Goal: Task Accomplishment & Management: Complete application form

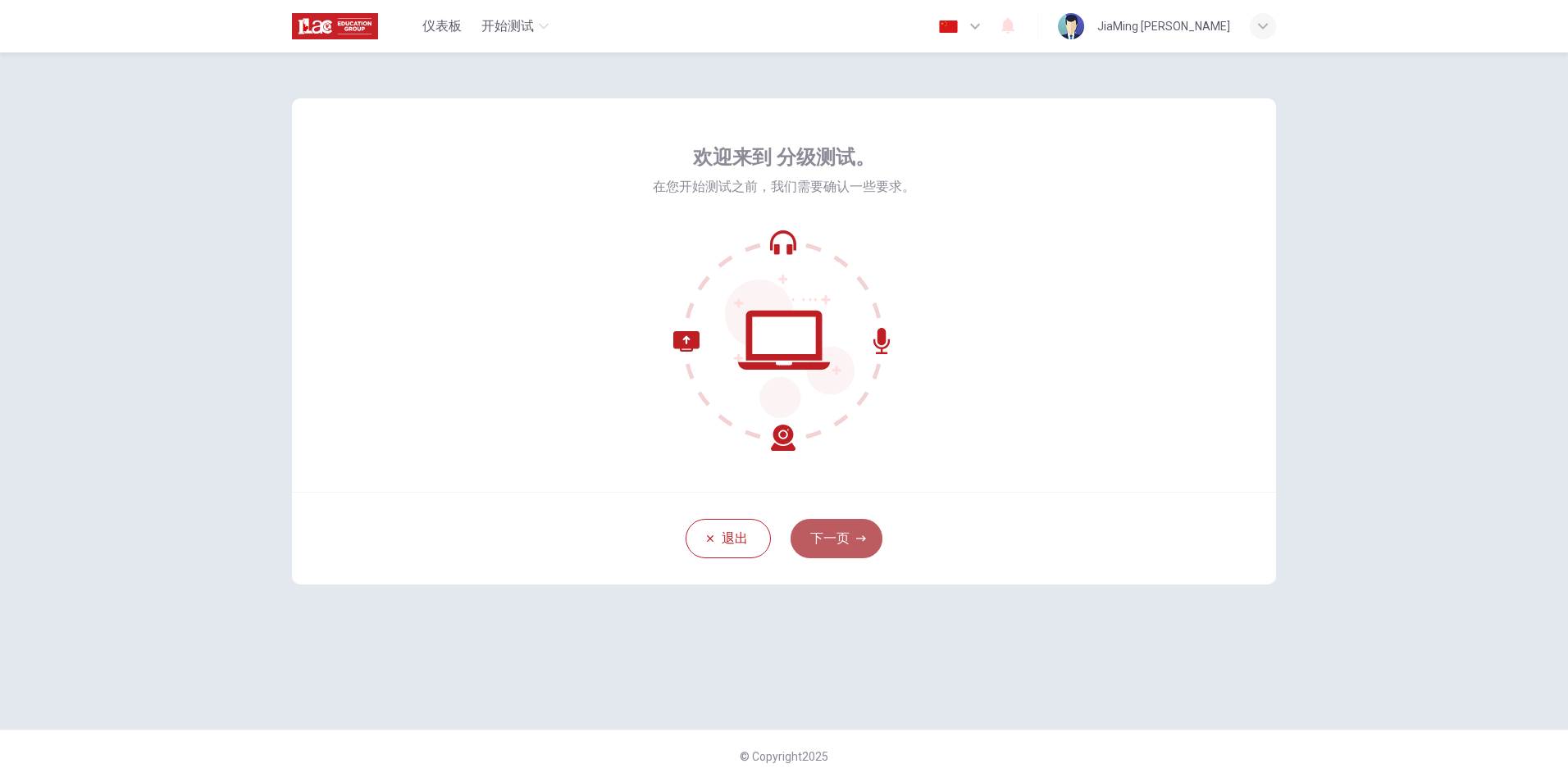
click at [854, 532] on button "下一页" at bounding box center [837, 538] width 92 height 39
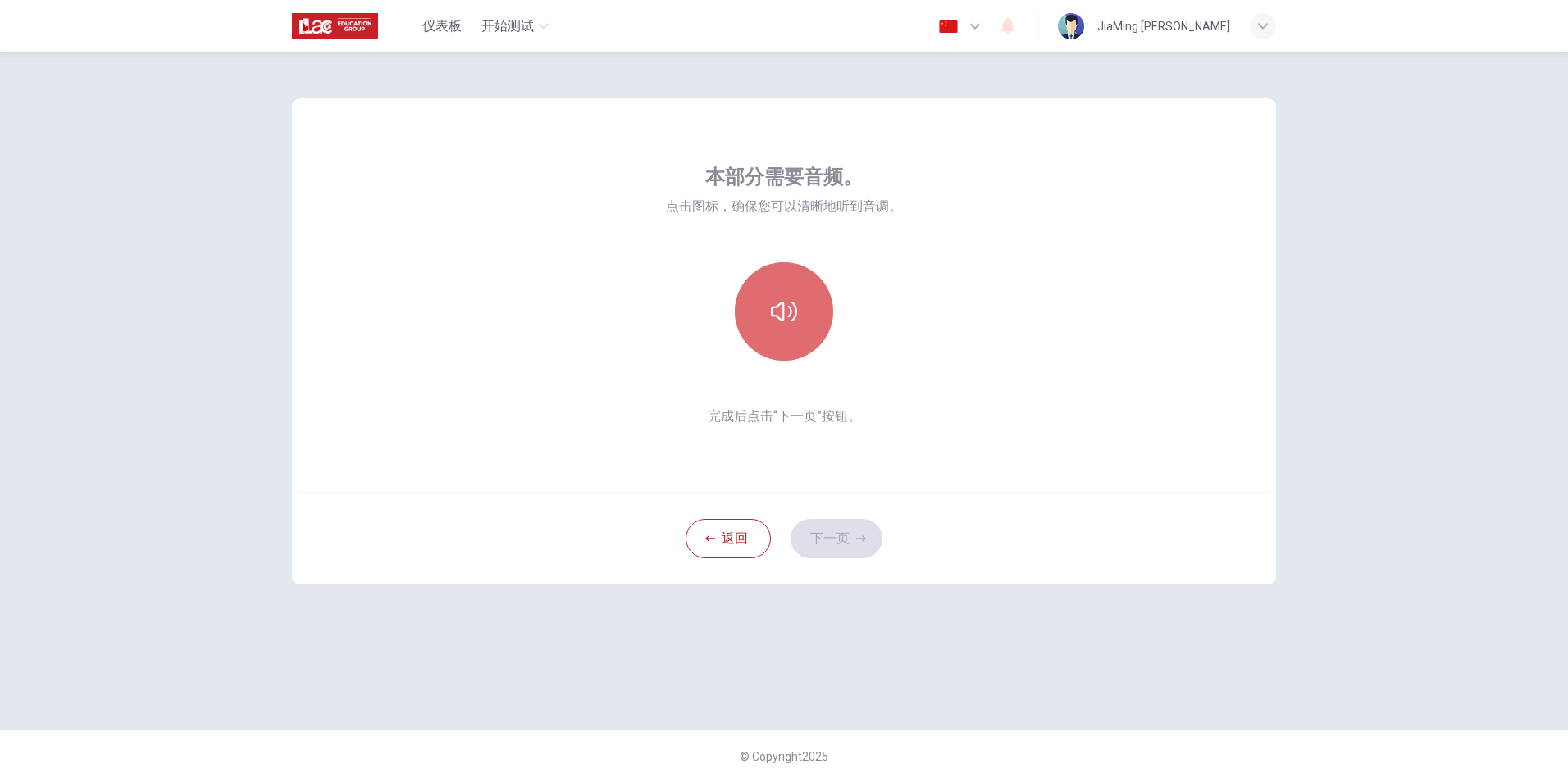
click at [781, 308] on icon "button" at bounding box center [783, 311] width 26 height 26
click at [865, 536] on icon "button" at bounding box center [861, 539] width 10 height 10
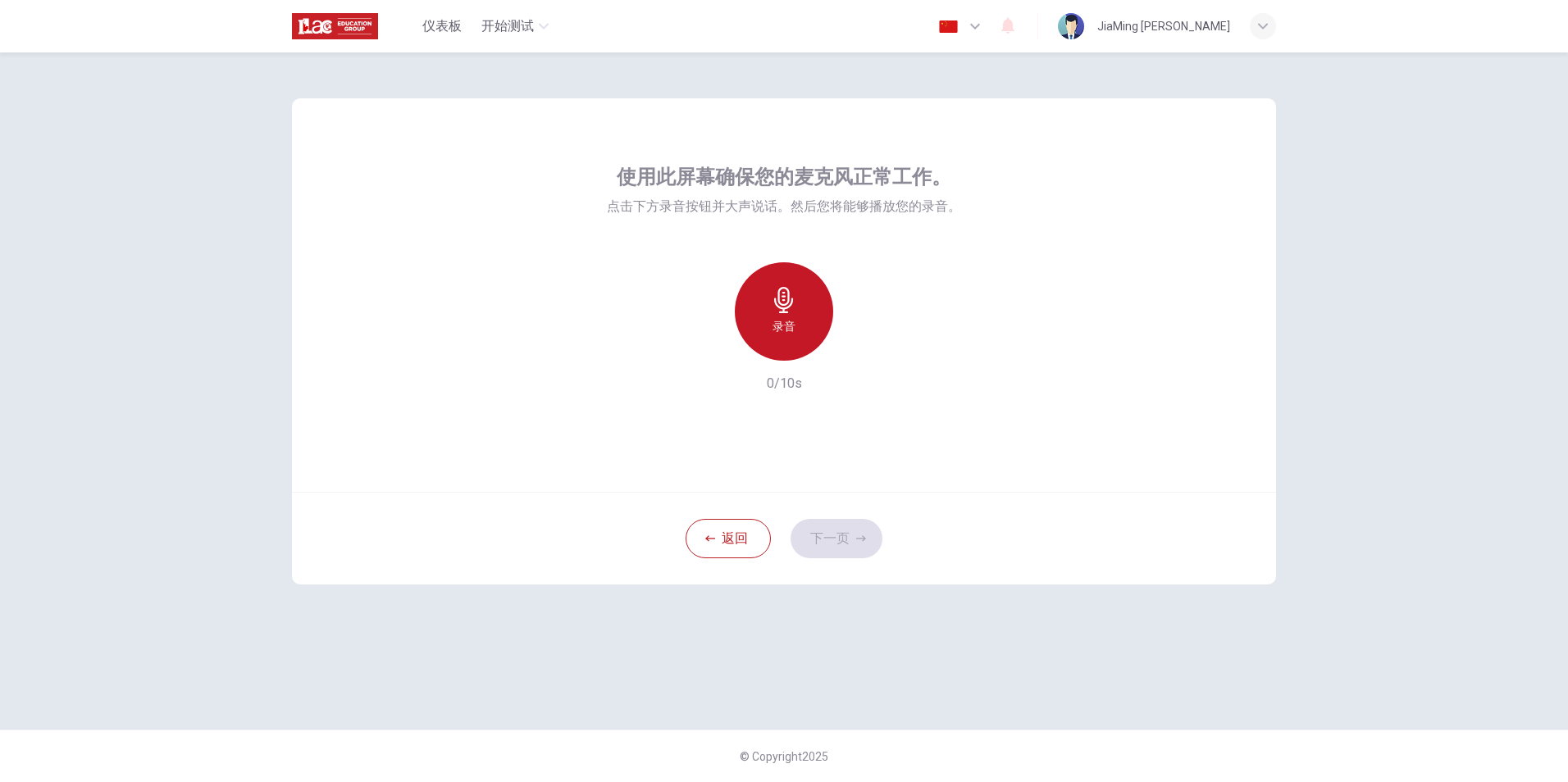
click at [789, 307] on icon "button" at bounding box center [784, 300] width 19 height 26
click at [791, 338] on div "停止" at bounding box center [784, 311] width 98 height 98
click at [782, 315] on div "录音" at bounding box center [784, 311] width 98 height 98
click at [782, 315] on div "停止" at bounding box center [784, 311] width 98 height 98
click at [790, 316] on h6 "录音" at bounding box center [784, 326] width 23 height 19
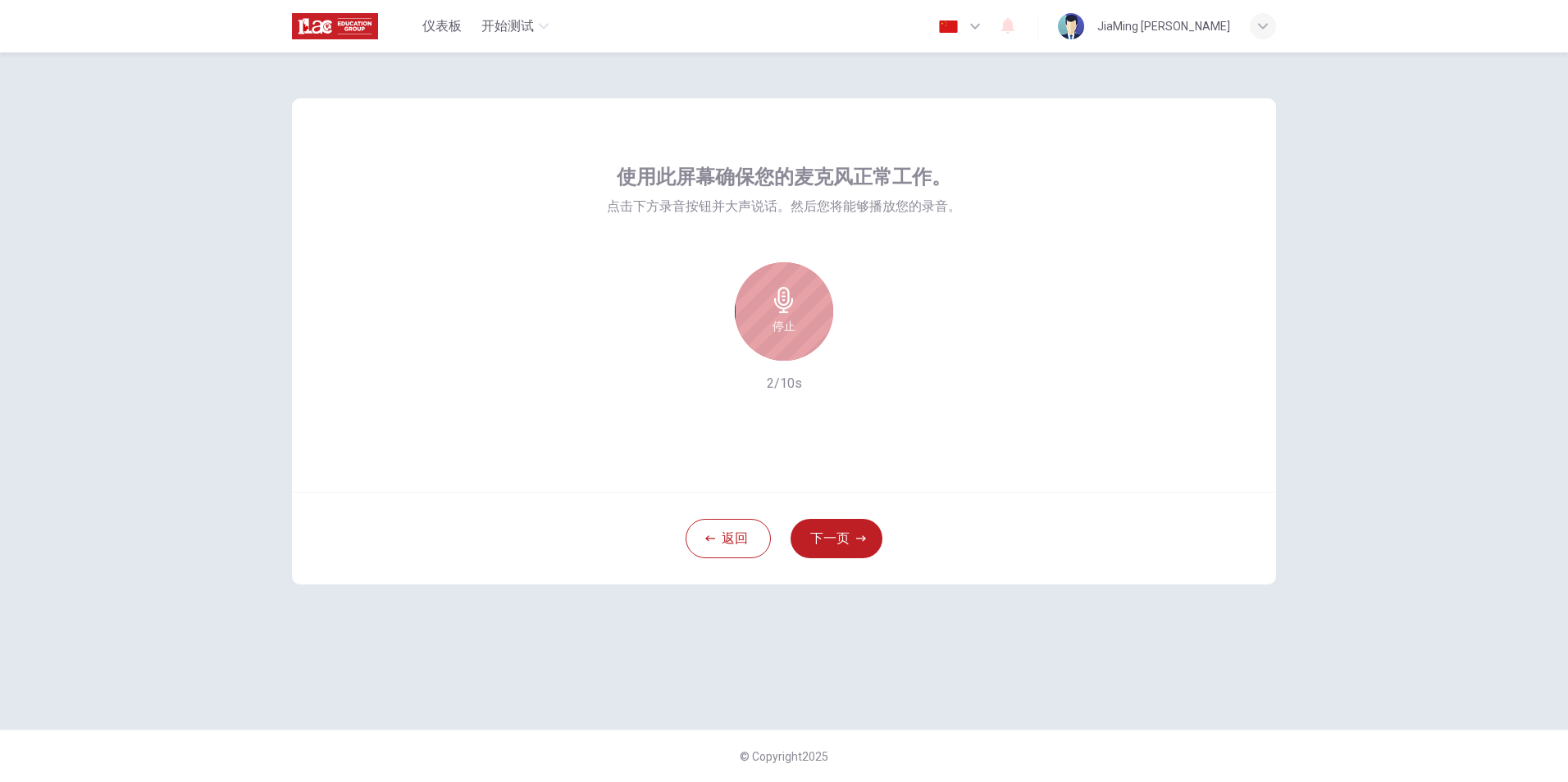
click at [800, 320] on div "停止" at bounding box center [784, 311] width 98 height 98
click at [836, 538] on button "下一页" at bounding box center [837, 538] width 92 height 39
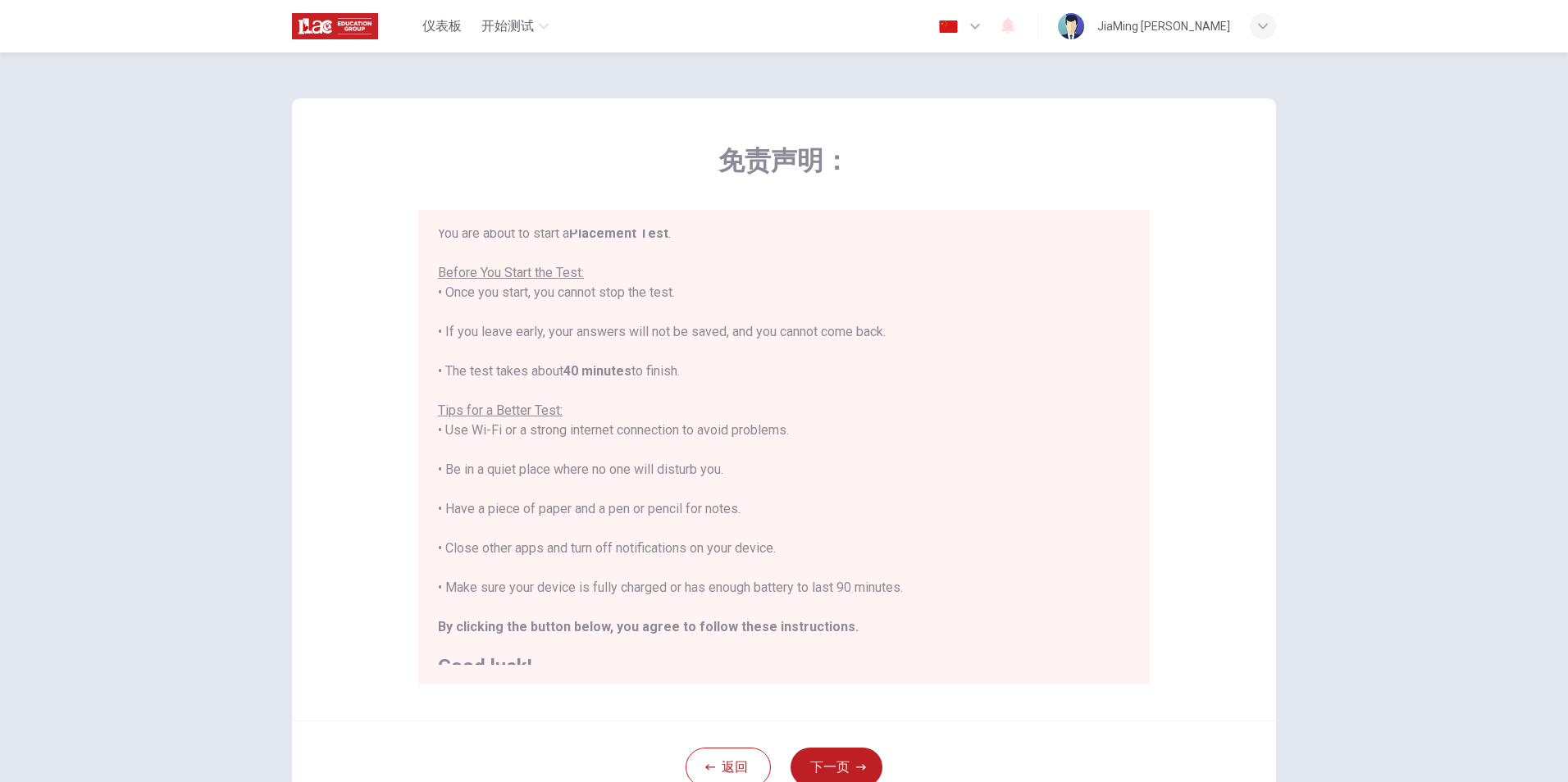
scroll to position [19, 0]
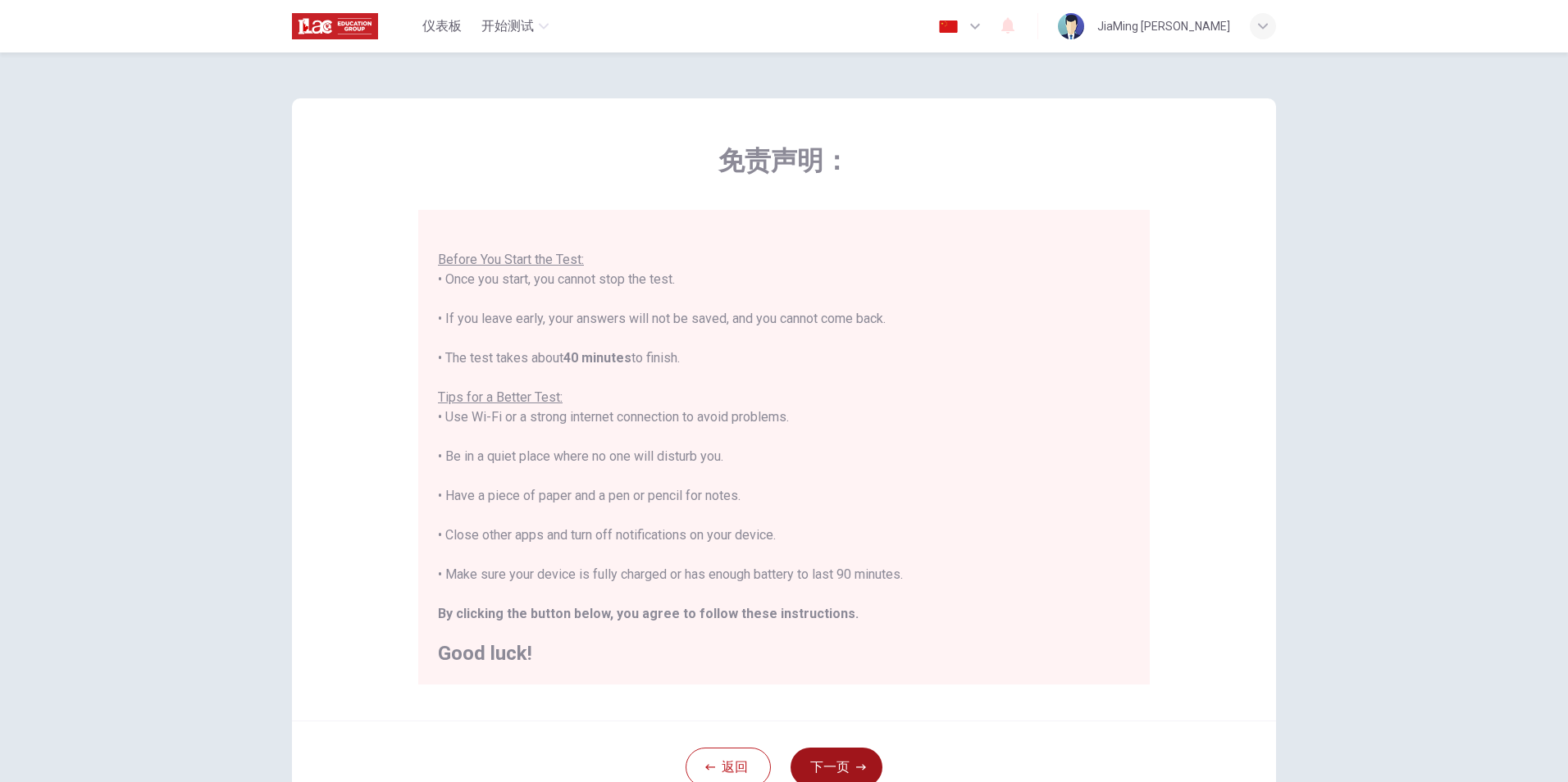
click at [859, 753] on button "下一页" at bounding box center [837, 767] width 92 height 39
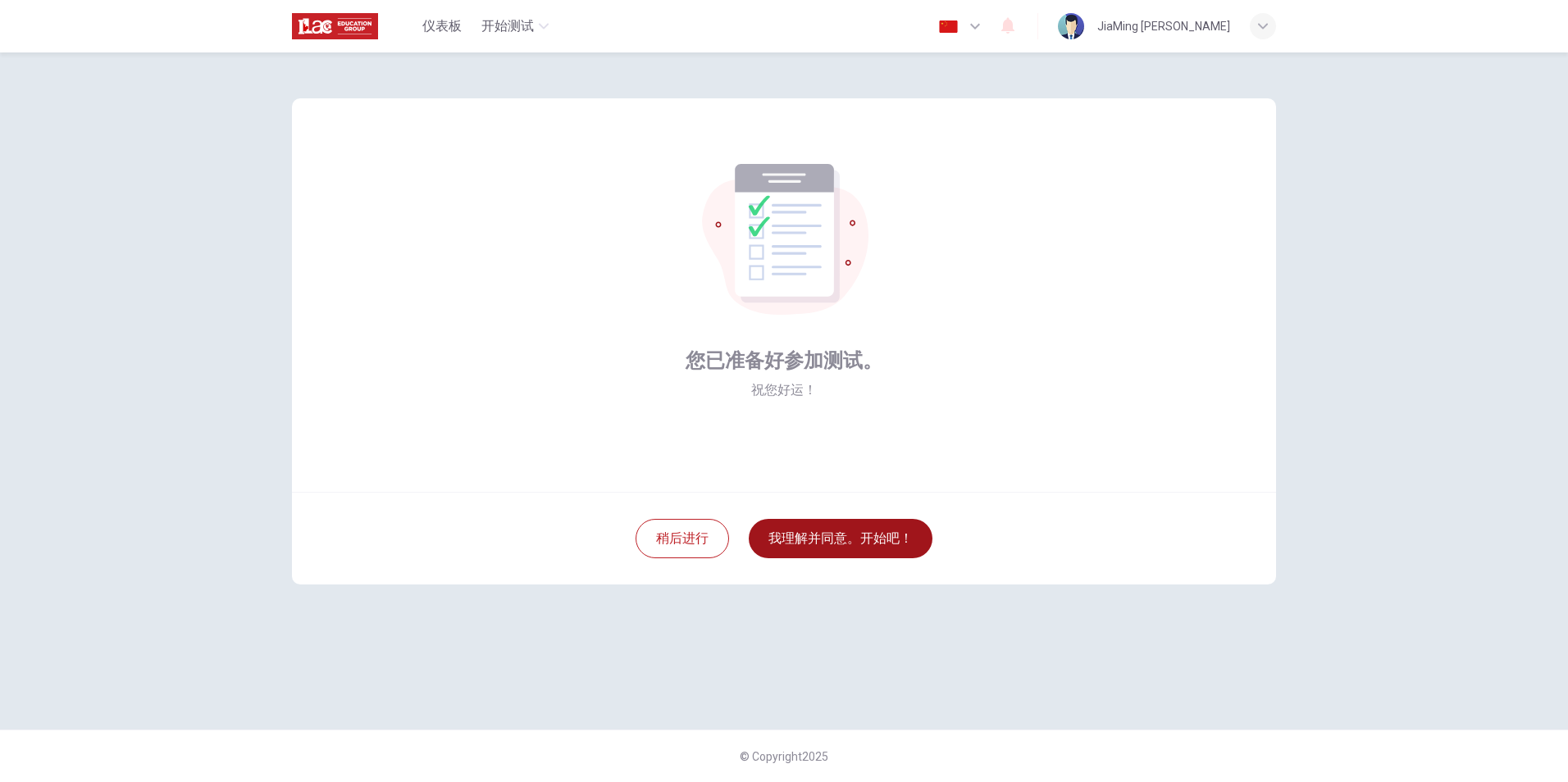
click at [879, 539] on button "我理解并同意。开始吧！" at bounding box center [840, 538] width 184 height 39
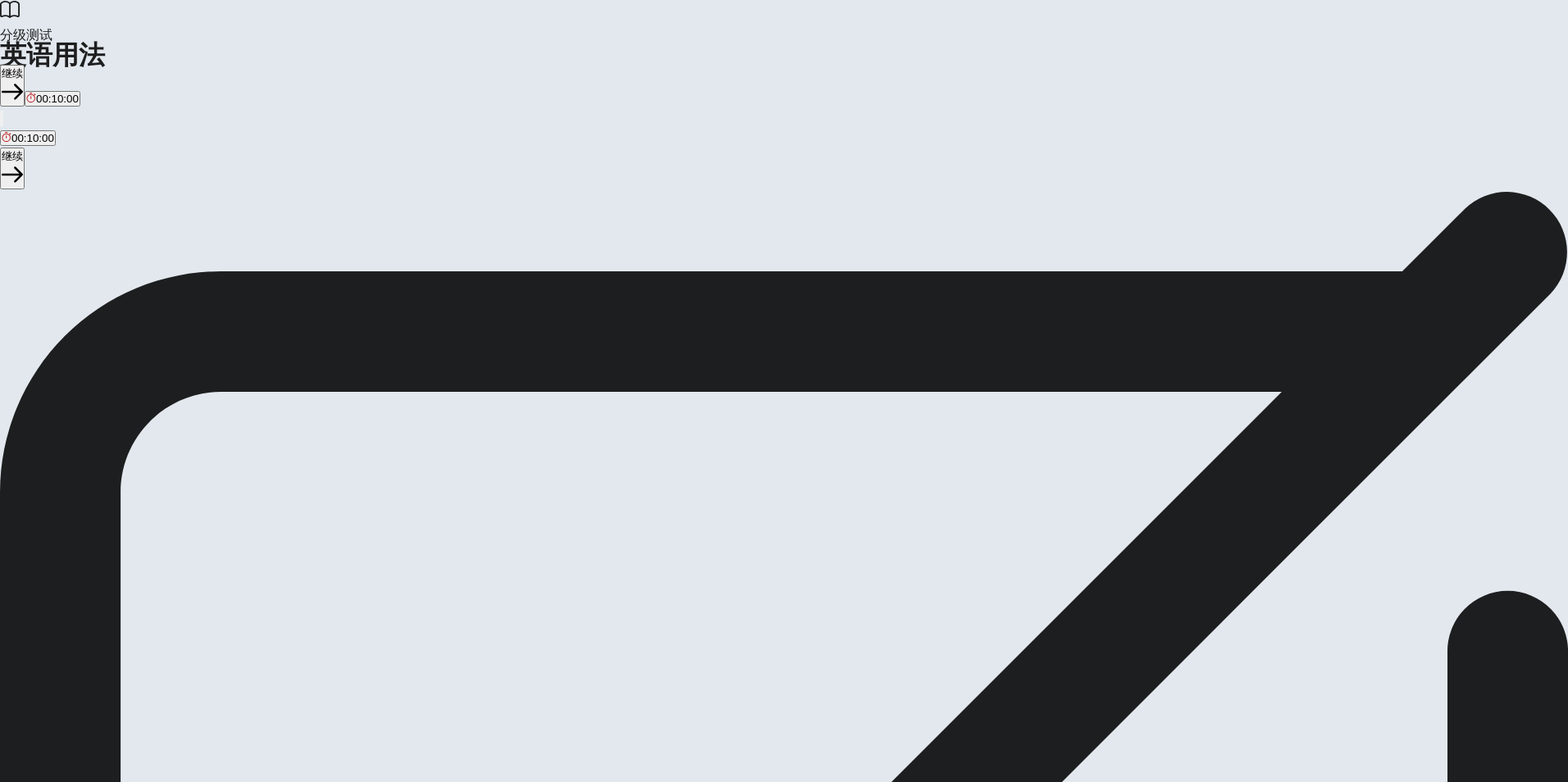
drag, startPoint x: 339, startPoint y: 132, endPoint x: 550, endPoint y: 445, distance: 377.5
click at [550, 445] on div "Language Use Section Directions You will answer 30 questions in total: • 15 gra…" at bounding box center [784, 349] width 1568 height 315
click at [25, 64] on button "继续" at bounding box center [12, 86] width 25 height 42
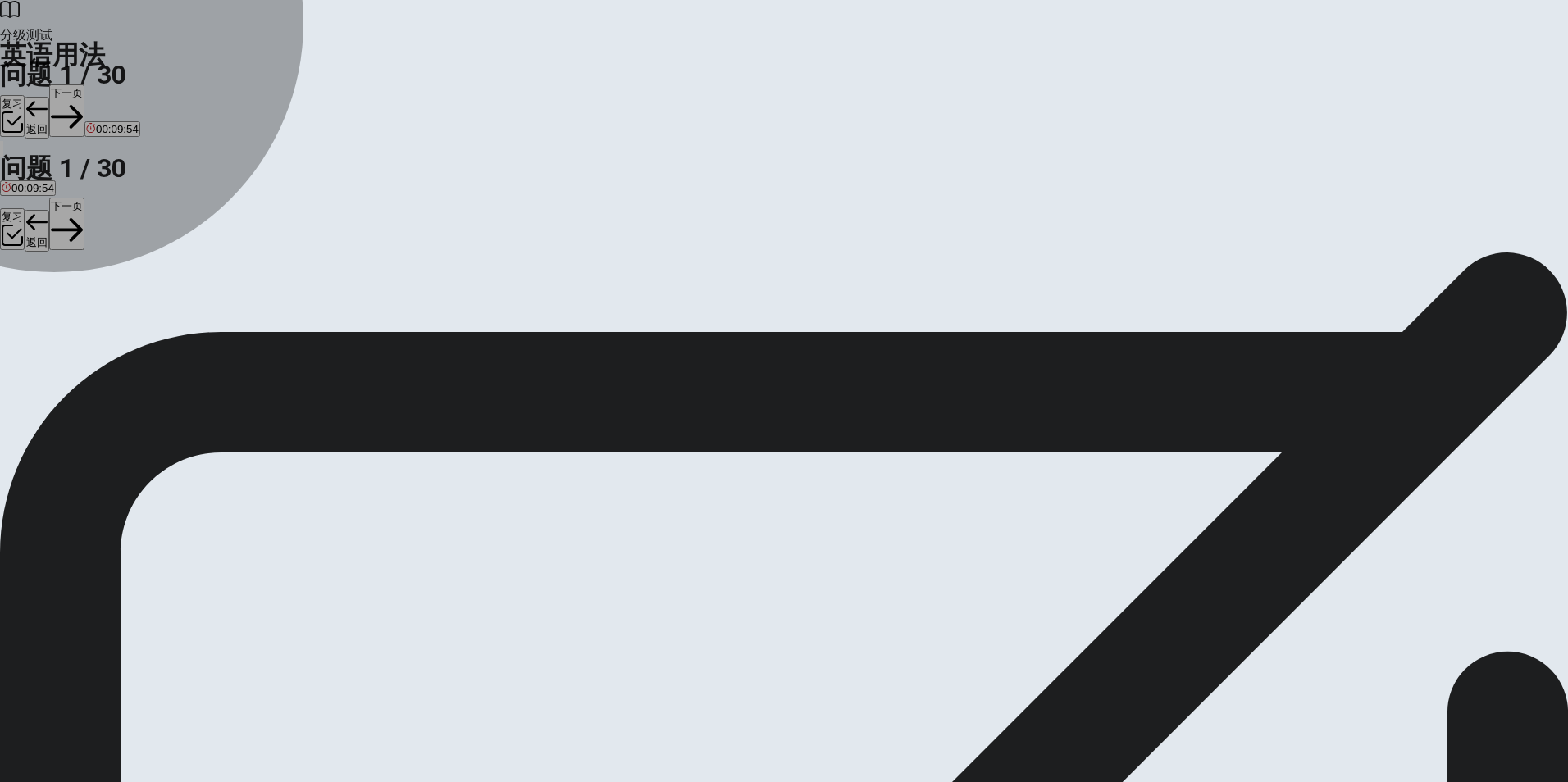
click at [32, 317] on span "did" at bounding box center [24, 311] width 14 height 12
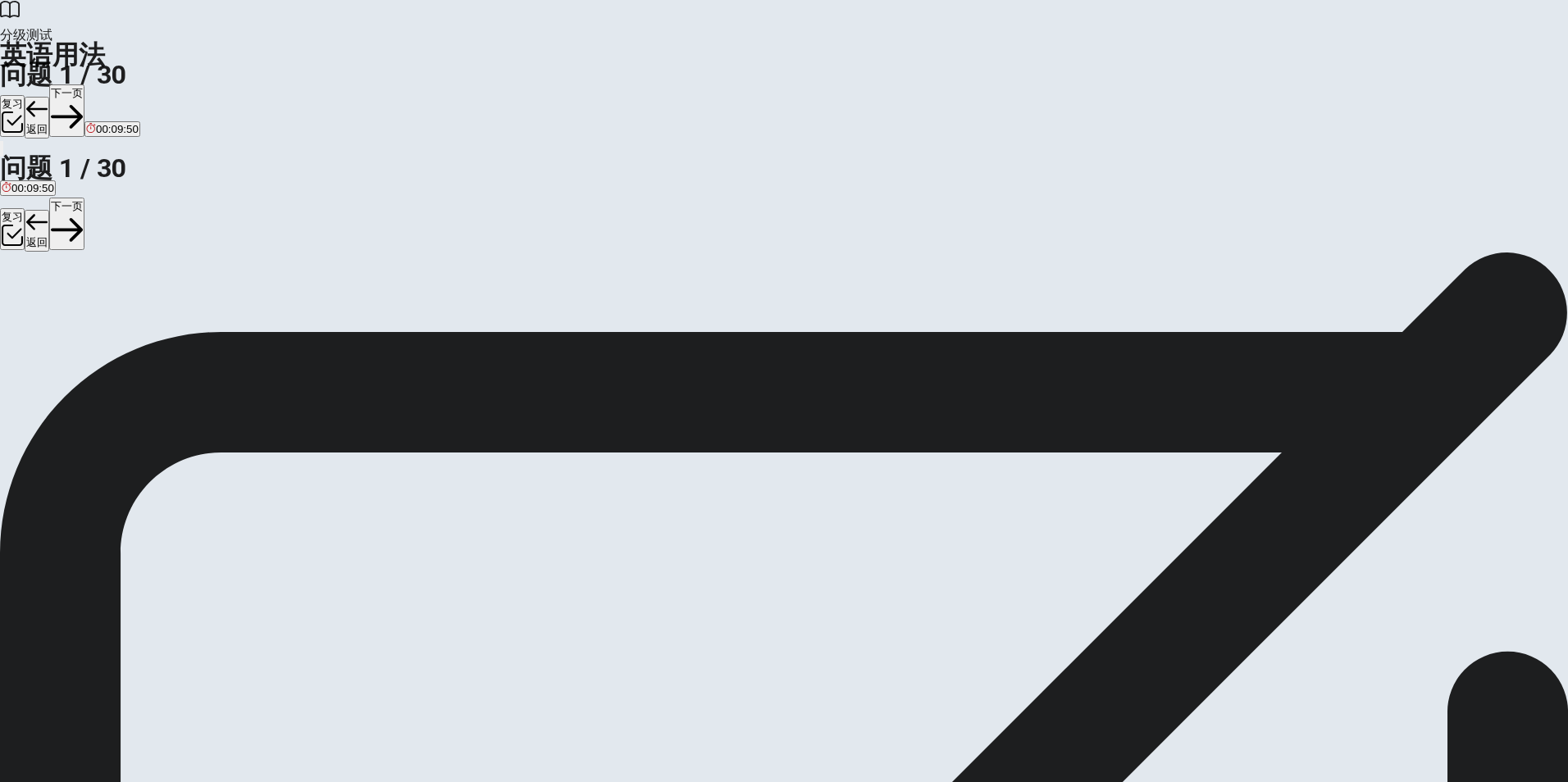
click at [85, 85] on button "下一页" at bounding box center [66, 110] width 36 height 53
click at [152, 317] on span "finished" at bounding box center [133, 311] width 37 height 12
click at [85, 85] on button "下一页" at bounding box center [66, 110] width 36 height 53
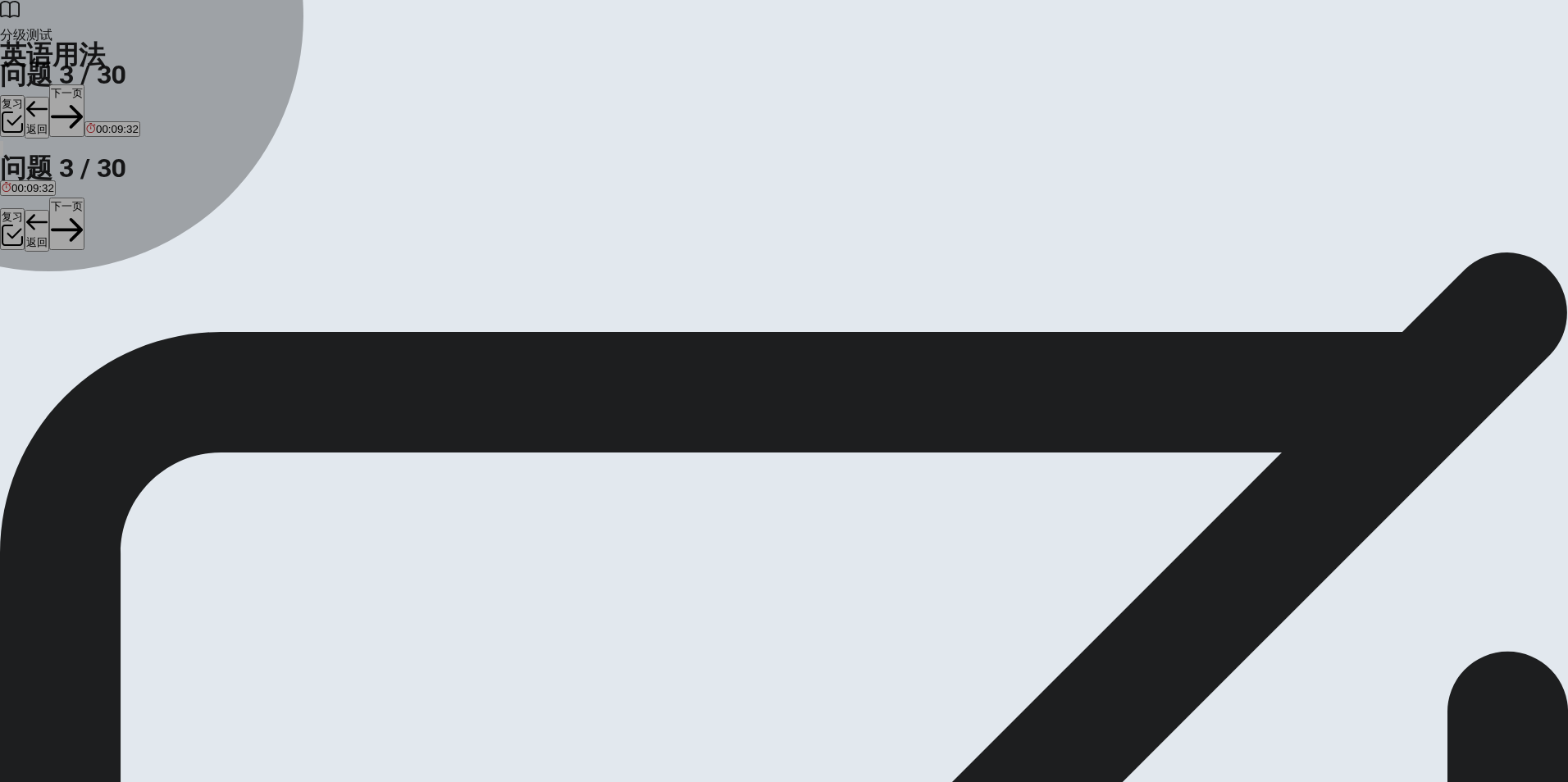
click at [85, 317] on span "Did" at bounding box center [76, 311] width 16 height 12
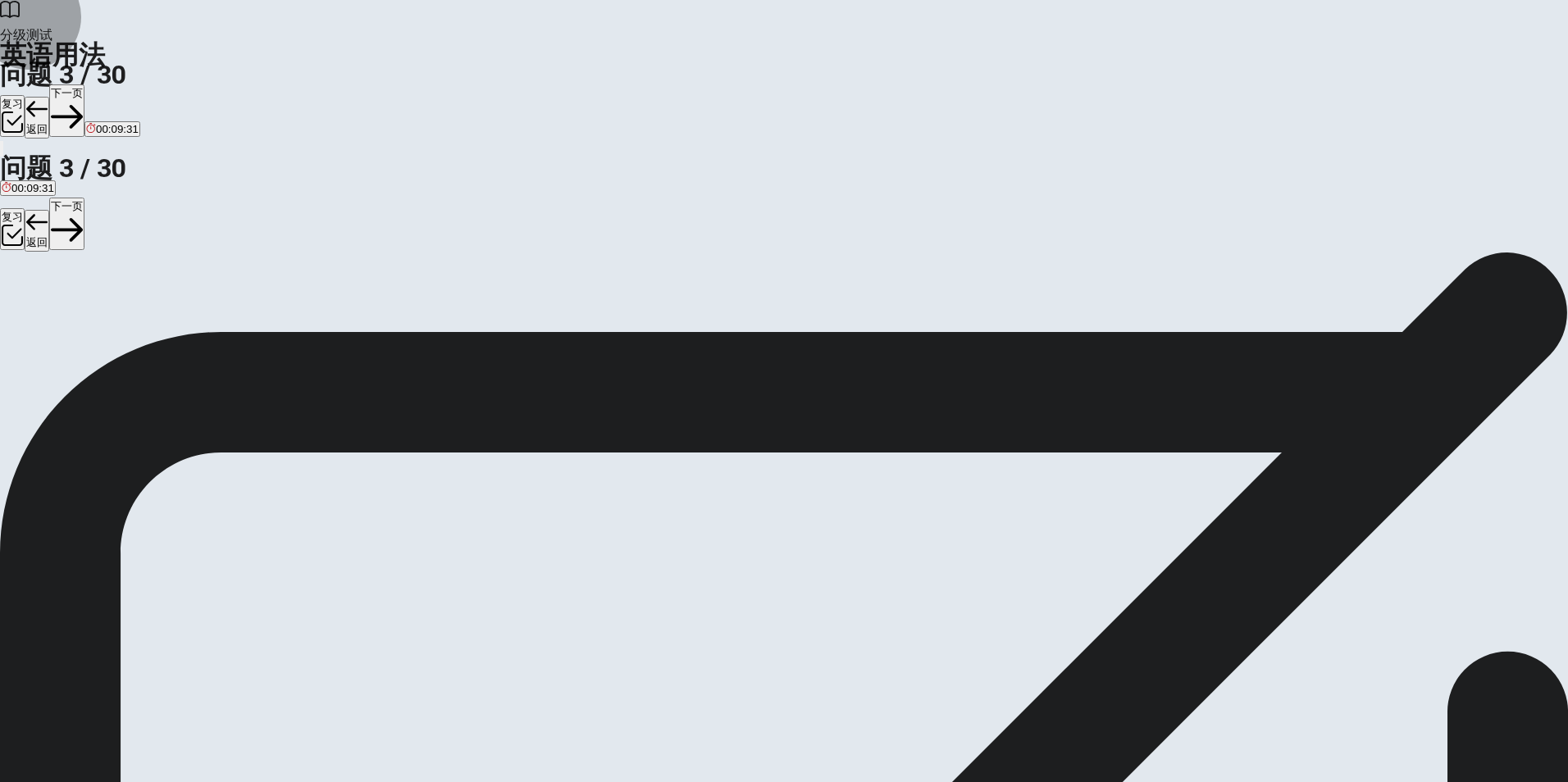
click at [85, 85] on button "下一页" at bounding box center [66, 110] width 36 height 53
click at [19, 305] on span "Will" at bounding box center [11, 311] width 17 height 12
click at [85, 85] on button "下一页" at bounding box center [66, 110] width 36 height 53
click at [53, 291] on button "A homework" at bounding box center [26, 305] width 53 height 28
click at [85, 85] on button "下一页" at bounding box center [66, 110] width 36 height 53
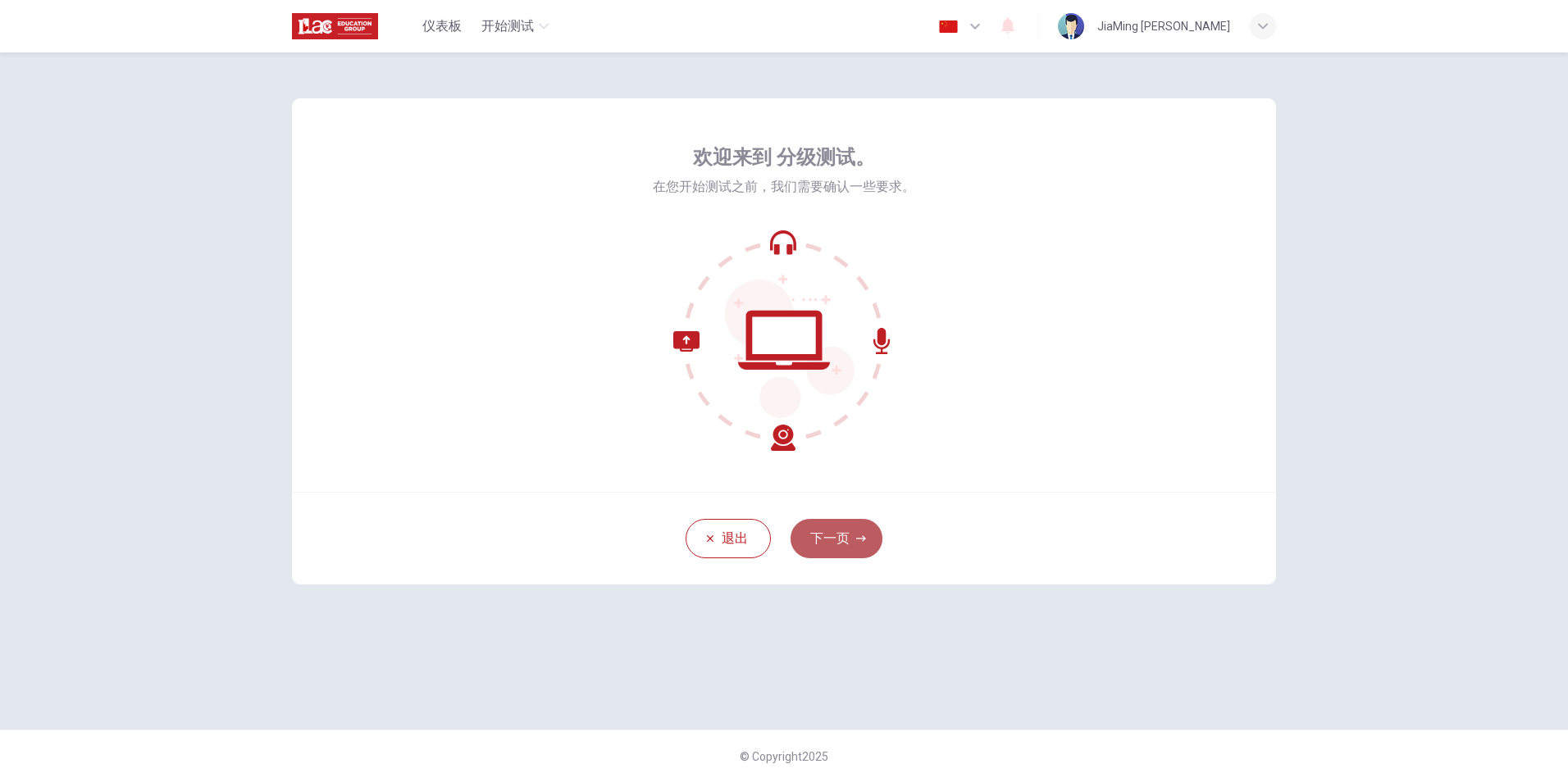
click at [843, 542] on button "下一页" at bounding box center [837, 538] width 92 height 39
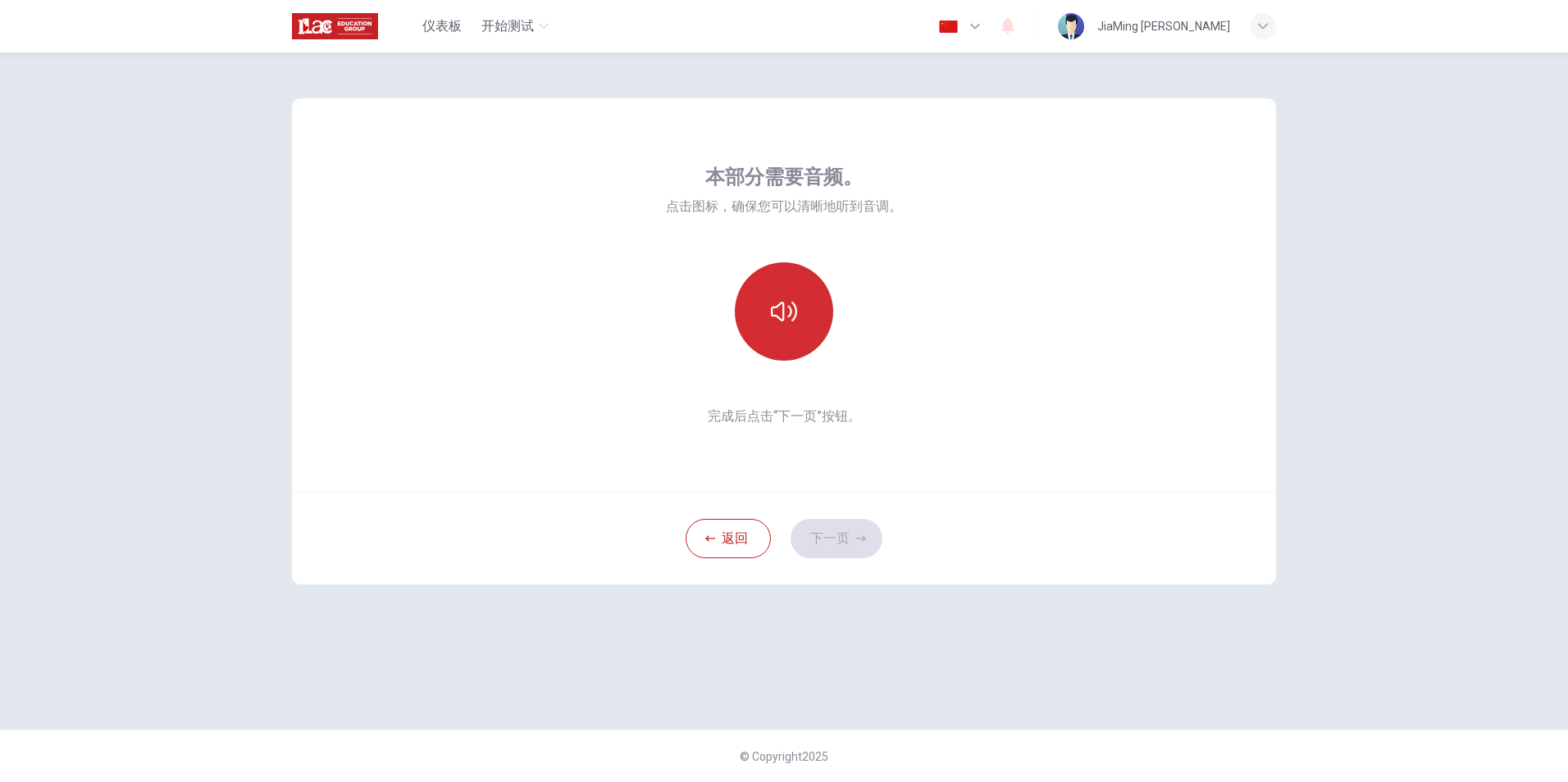
click at [787, 312] on icon "button" at bounding box center [783, 311] width 26 height 26
click at [834, 546] on button "下一页" at bounding box center [837, 538] width 92 height 39
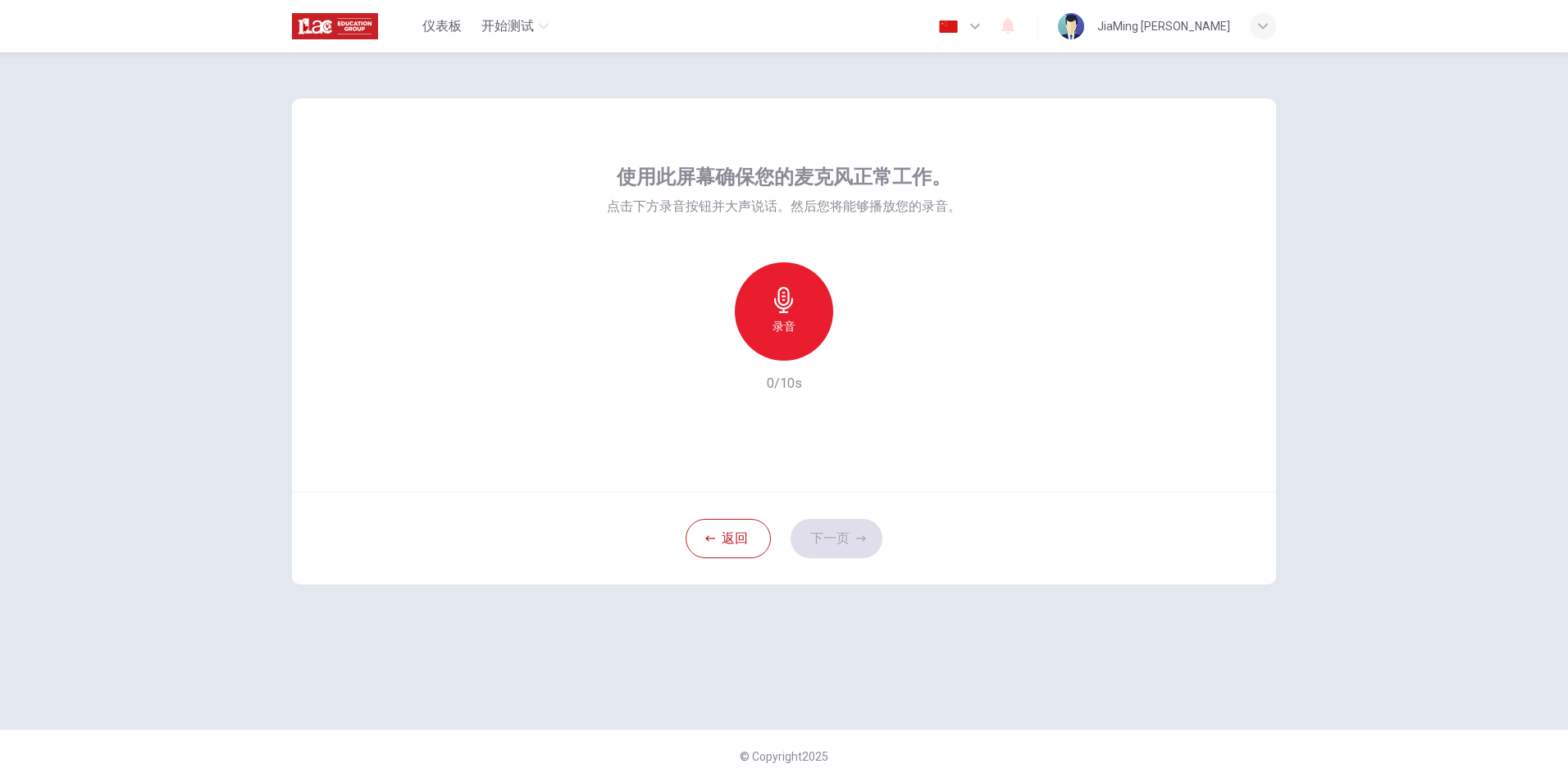
drag, startPoint x: 788, startPoint y: 340, endPoint x: 775, endPoint y: 318, distance: 25.6
click at [785, 335] on div "录音" at bounding box center [784, 311] width 98 height 98
click at [775, 318] on h6 "录音" at bounding box center [784, 326] width 23 height 19
click at [824, 546] on button "下一页" at bounding box center [837, 538] width 92 height 39
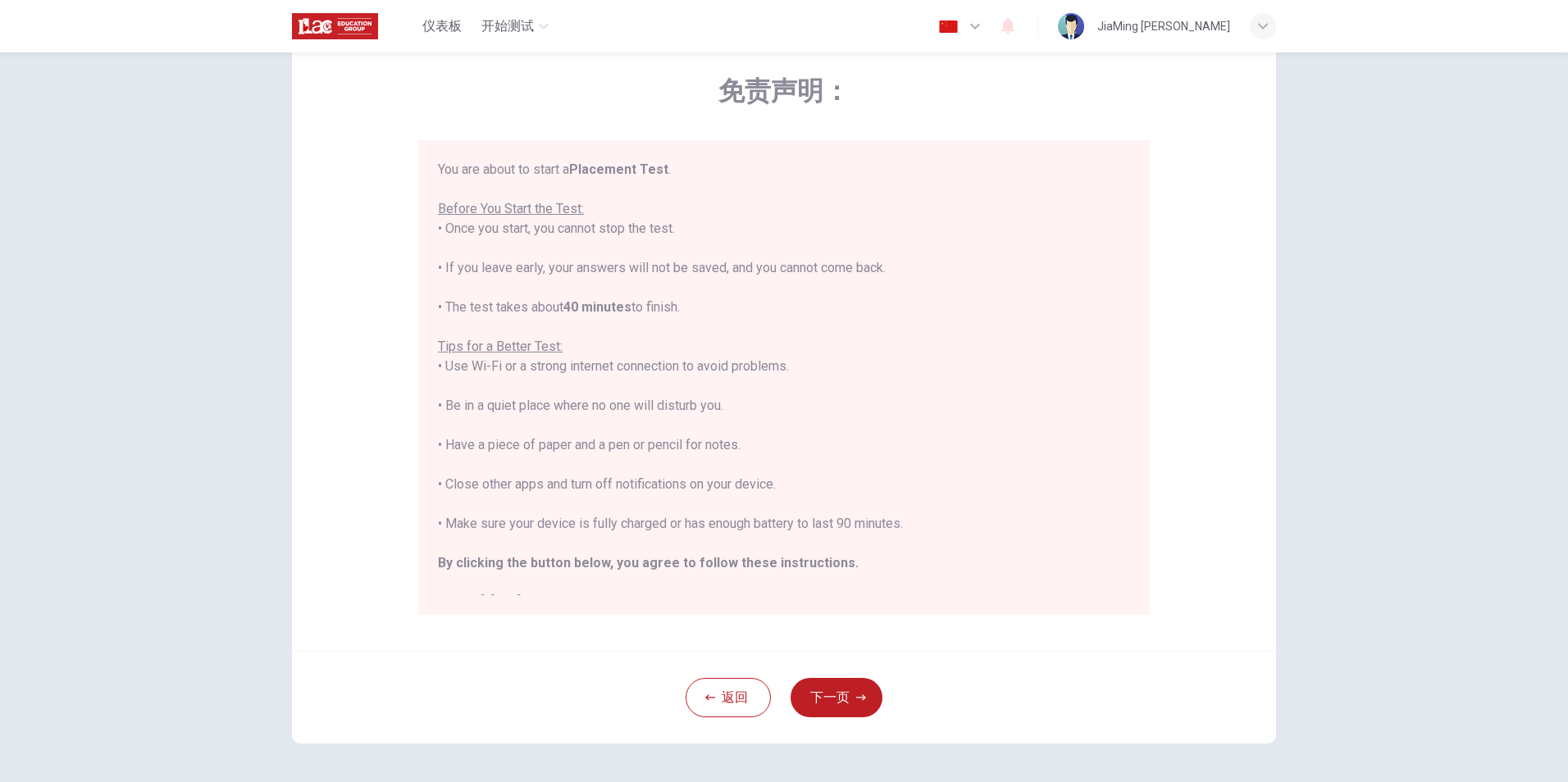
scroll to position [82, 0]
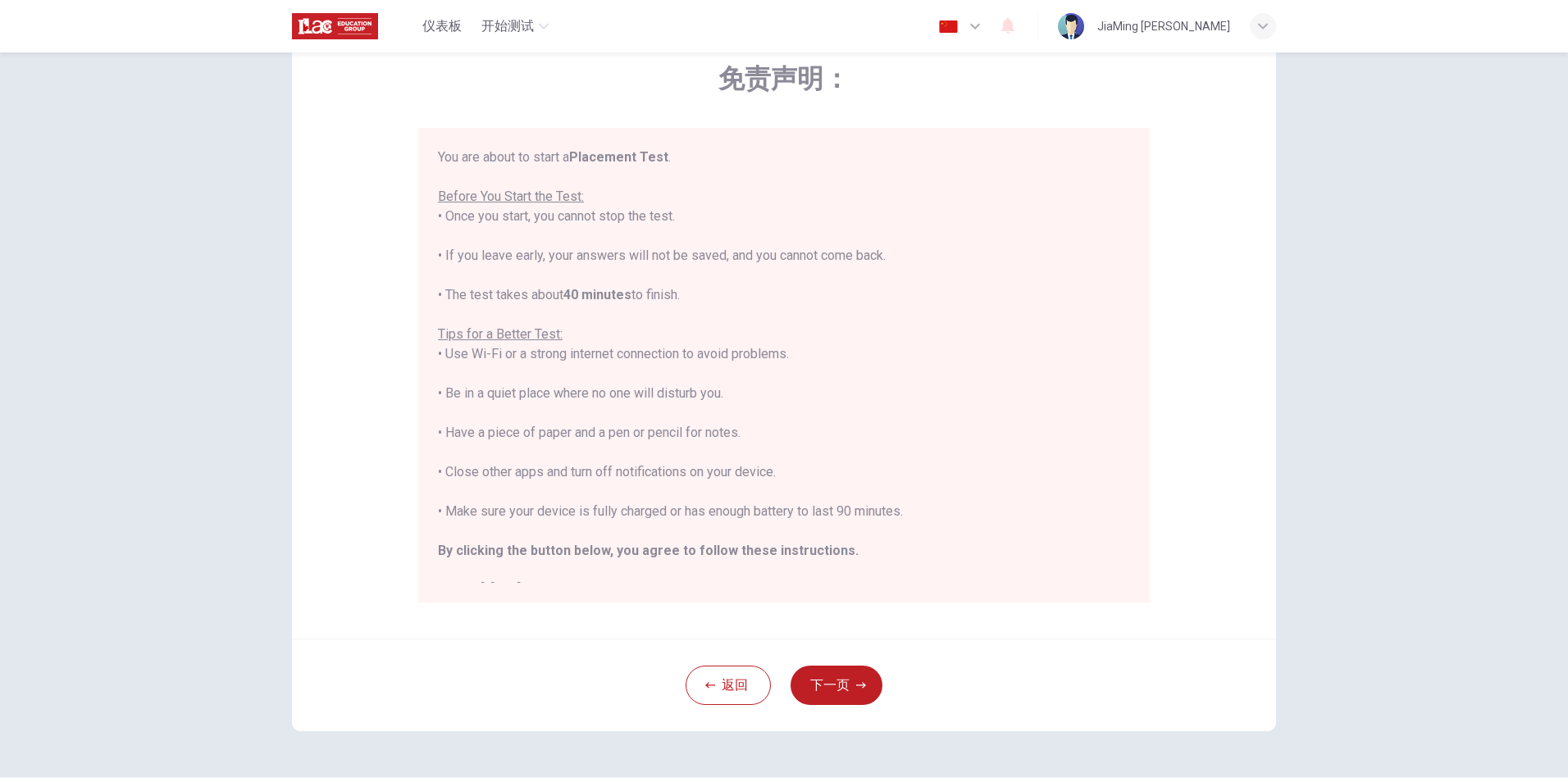
drag, startPoint x: 844, startPoint y: 702, endPoint x: 844, endPoint y: 688, distance: 14.0
click at [844, 701] on button "下一页" at bounding box center [837, 685] width 92 height 39
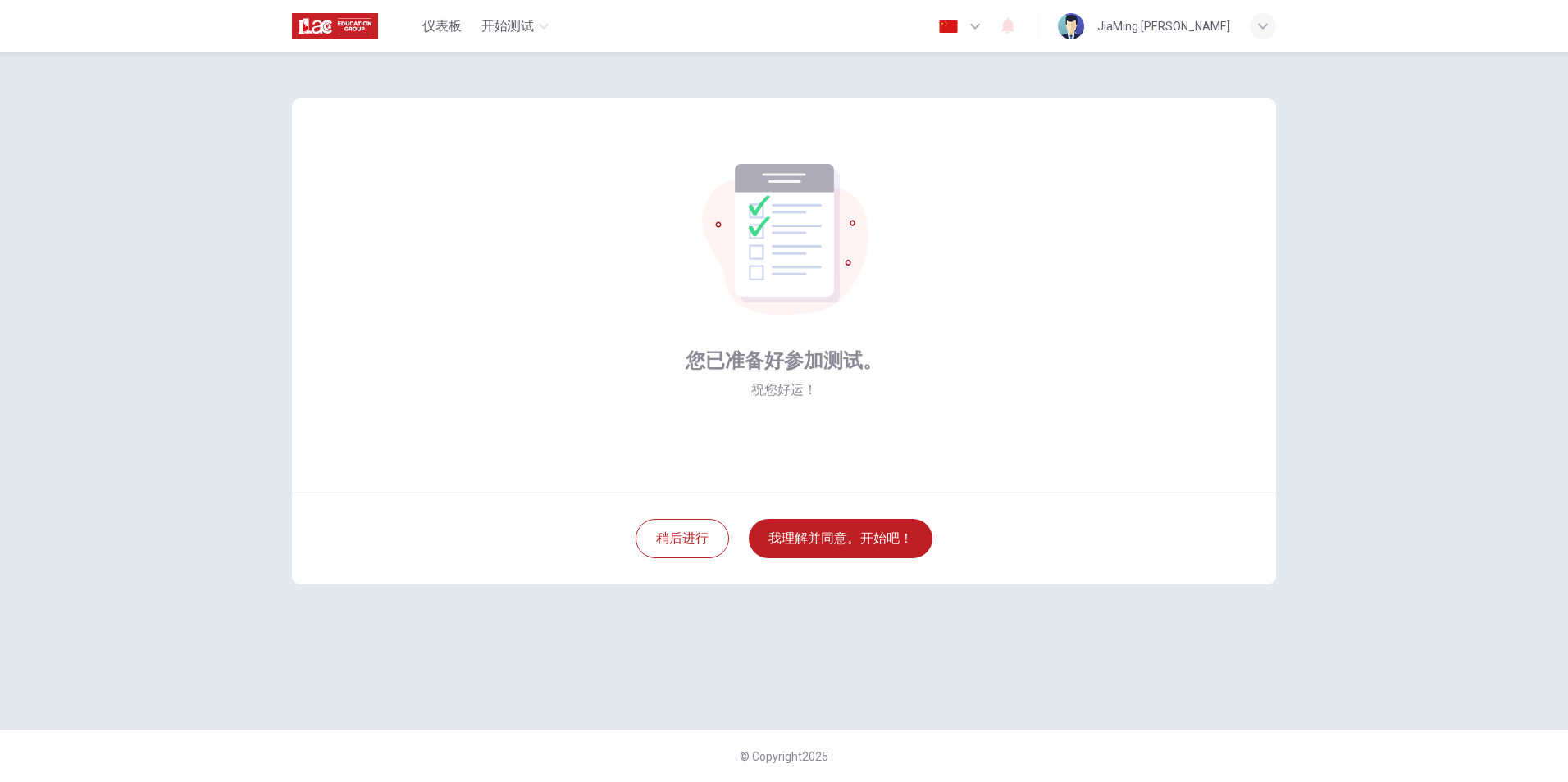
scroll to position [0, 0]
click at [849, 540] on button "我理解并同意。开始吧！" at bounding box center [840, 538] width 184 height 39
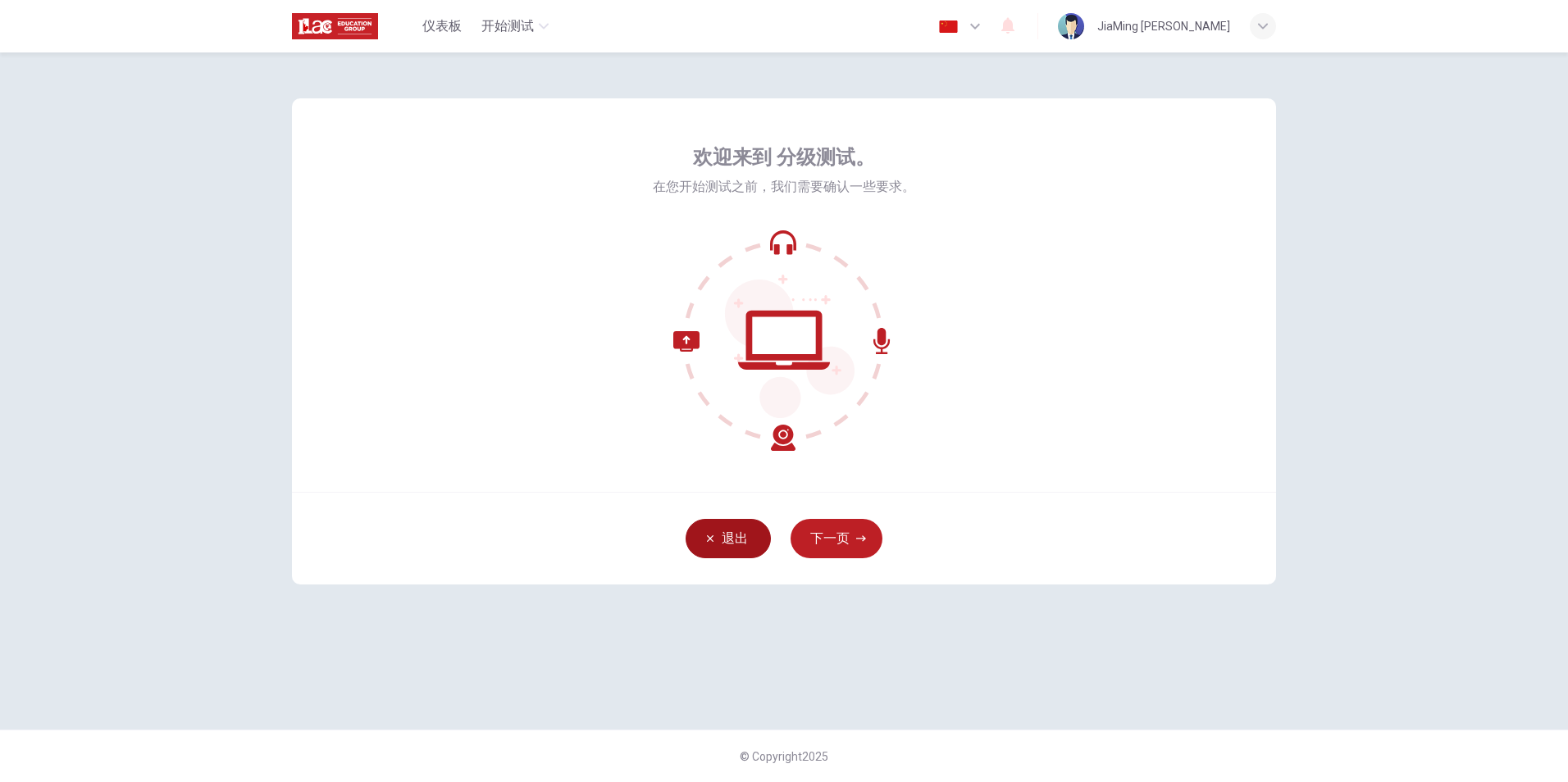
click at [732, 541] on button "退出" at bounding box center [728, 538] width 86 height 39
